Goal: Information Seeking & Learning: Learn about a topic

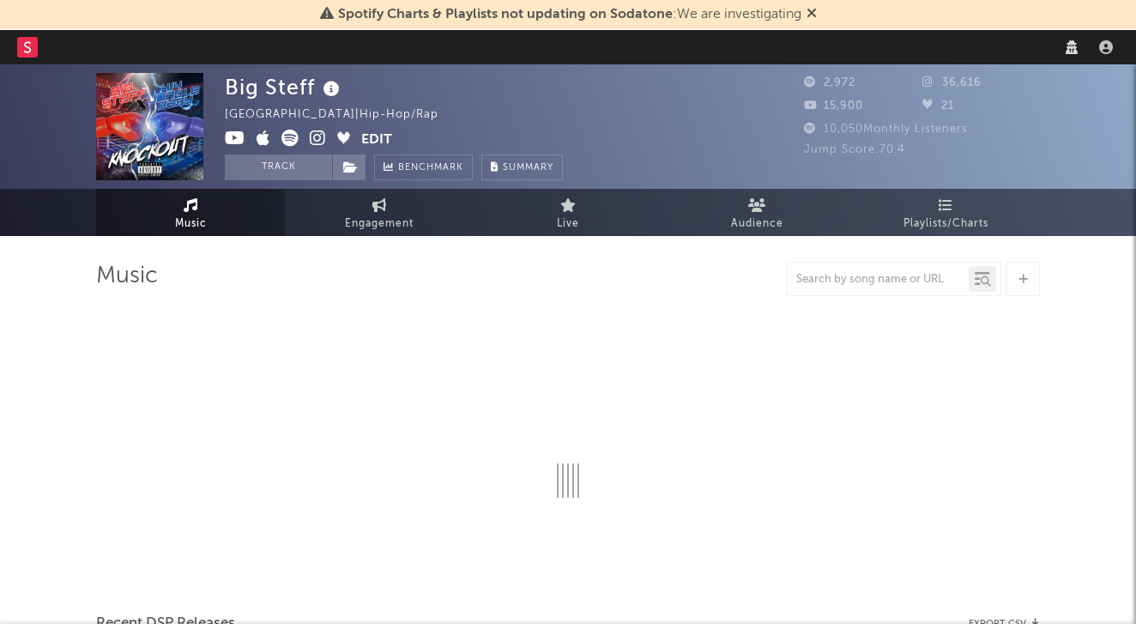
select select "6m"
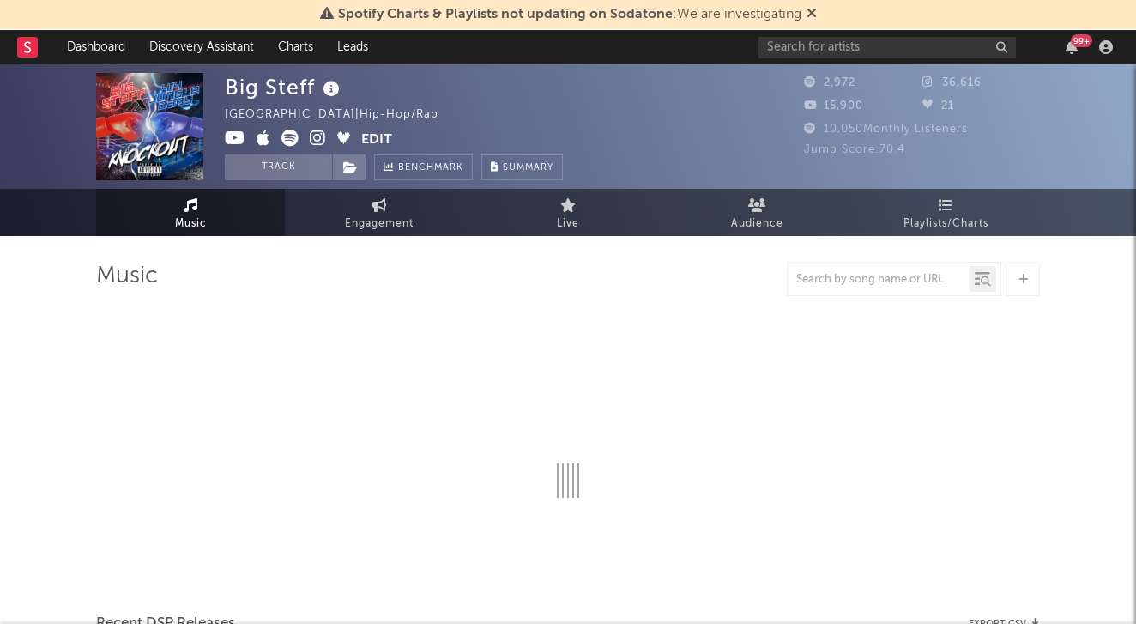
select select "6m"
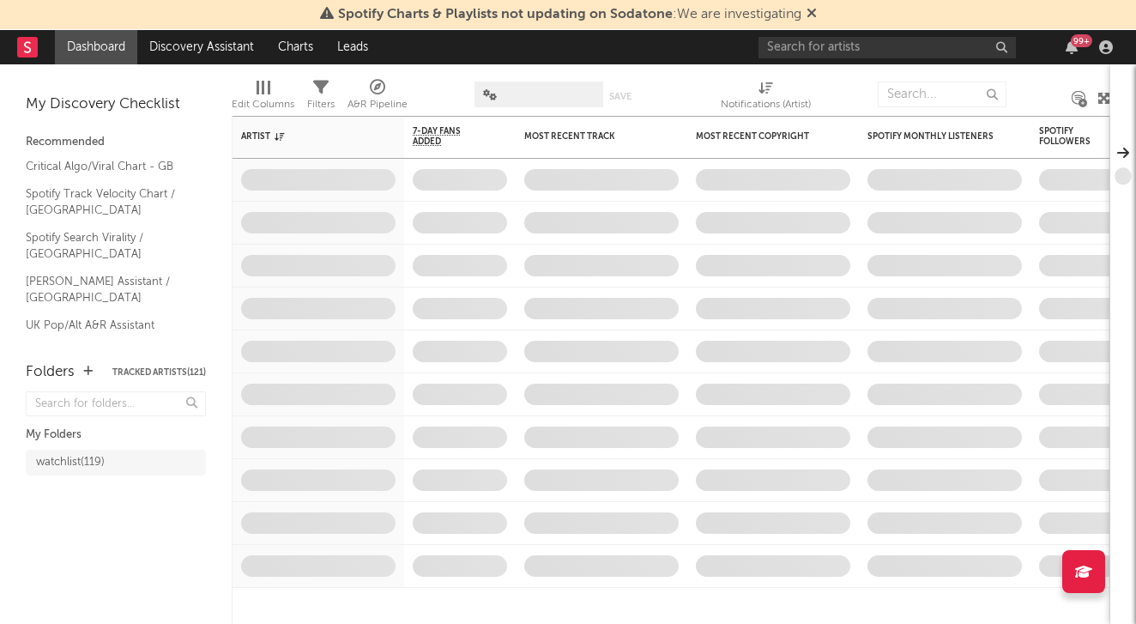
click at [814, 12] on icon at bounding box center [812, 13] width 10 height 14
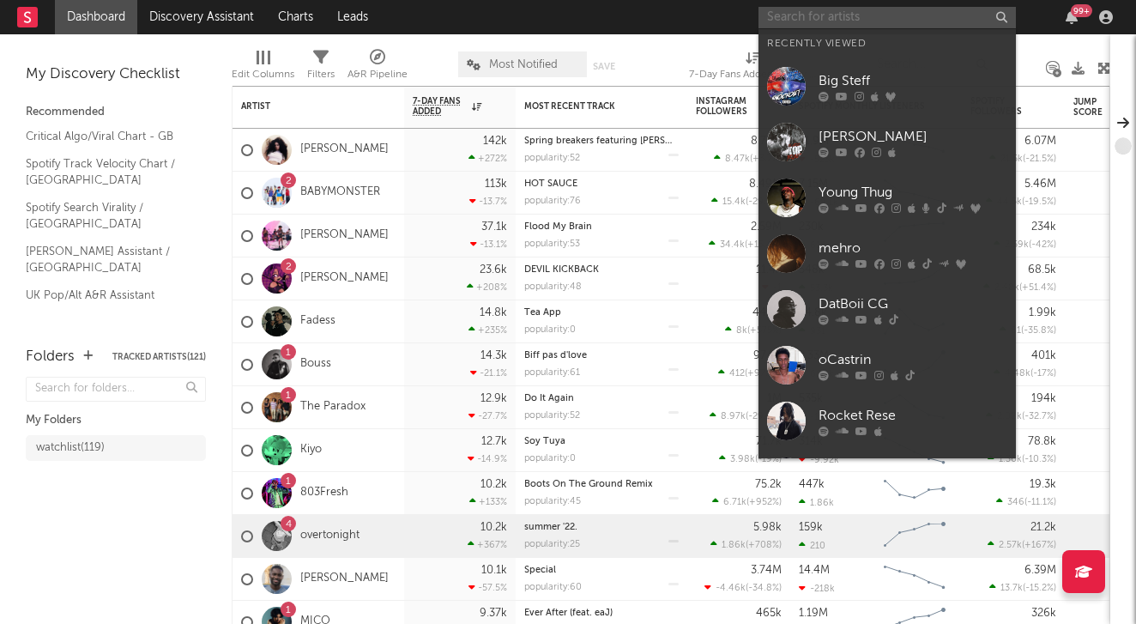
click at [813, 22] on input "text" at bounding box center [886, 17] width 257 height 21
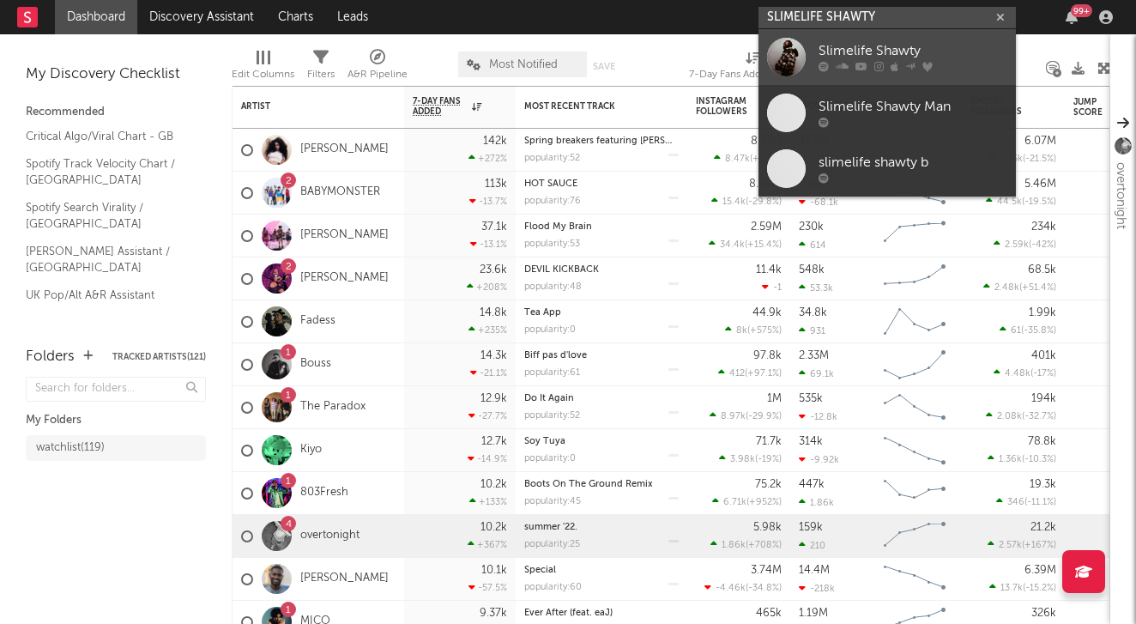
type input "SLIMELIFE SHAWTY"
click at [871, 49] on div "Slimelife Shawty" at bounding box center [913, 51] width 189 height 21
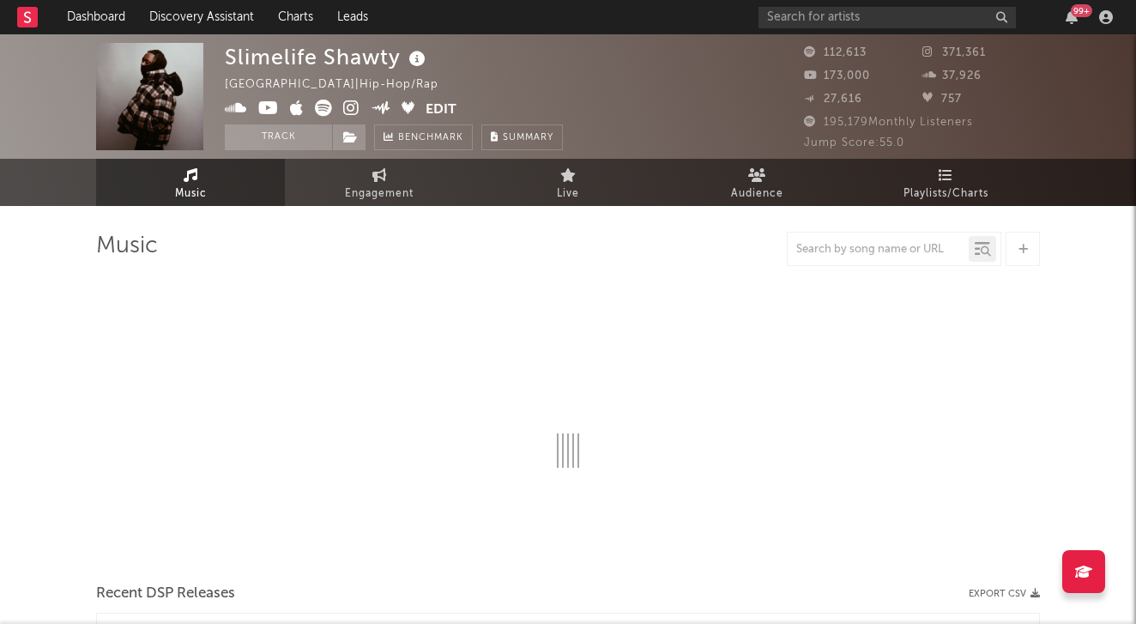
select select "6m"
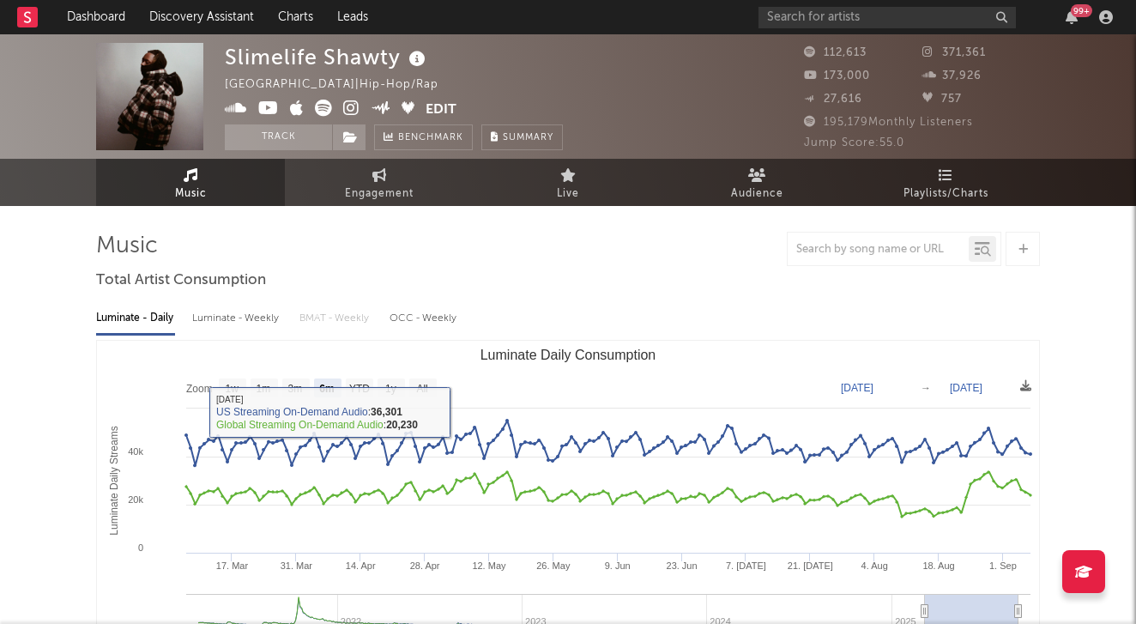
click at [234, 316] on div "Luminate - Weekly" at bounding box center [237, 318] width 90 height 29
select select "6m"
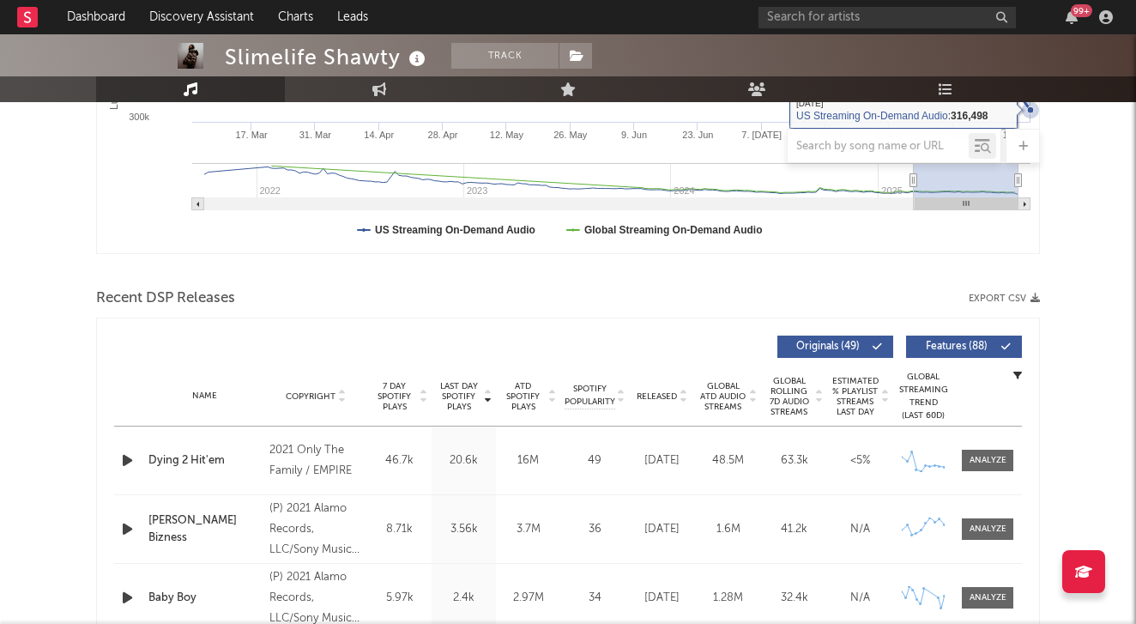
scroll to position [585, 0]
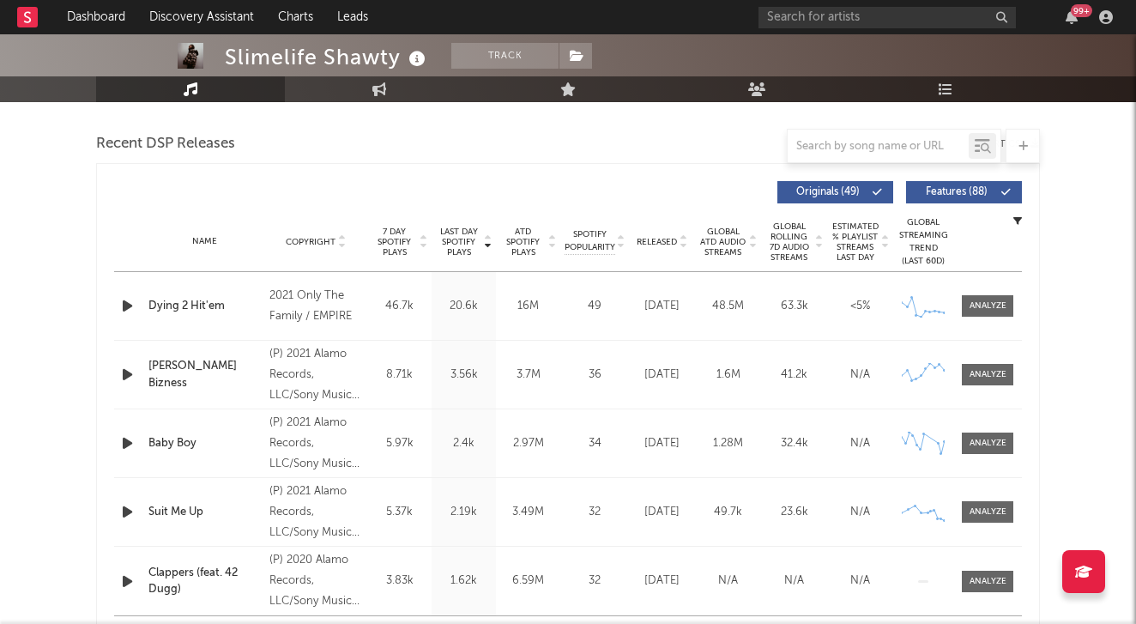
click at [687, 245] on div "Released" at bounding box center [661, 241] width 57 height 13
